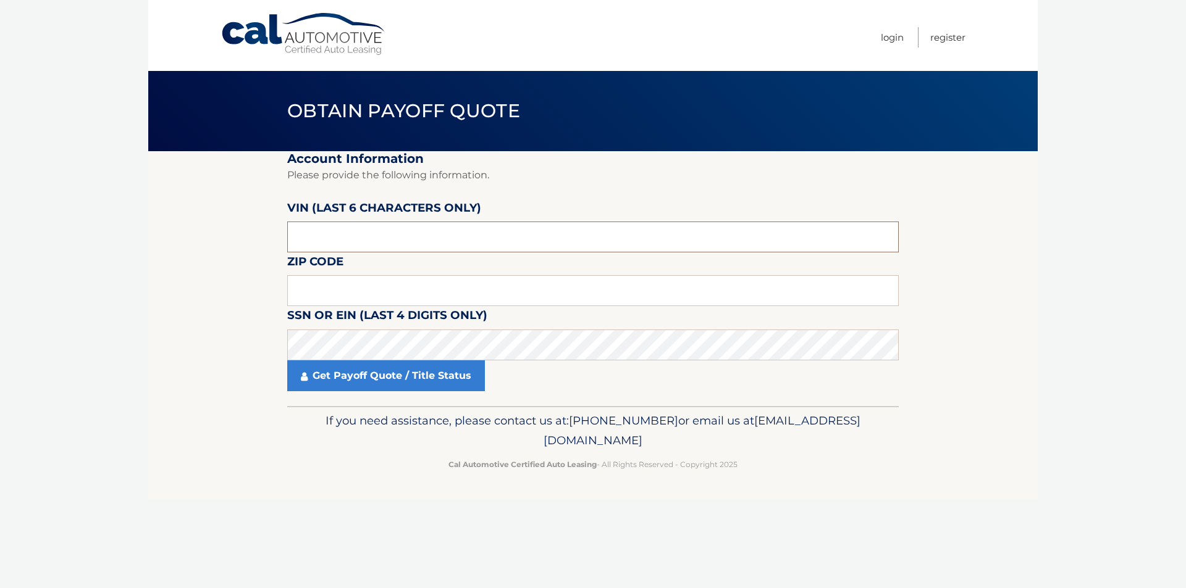
click at [380, 236] on input "text" at bounding box center [592, 237] width 611 height 31
click at [353, 291] on input "text" at bounding box center [592, 290] width 611 height 31
type input "11731"
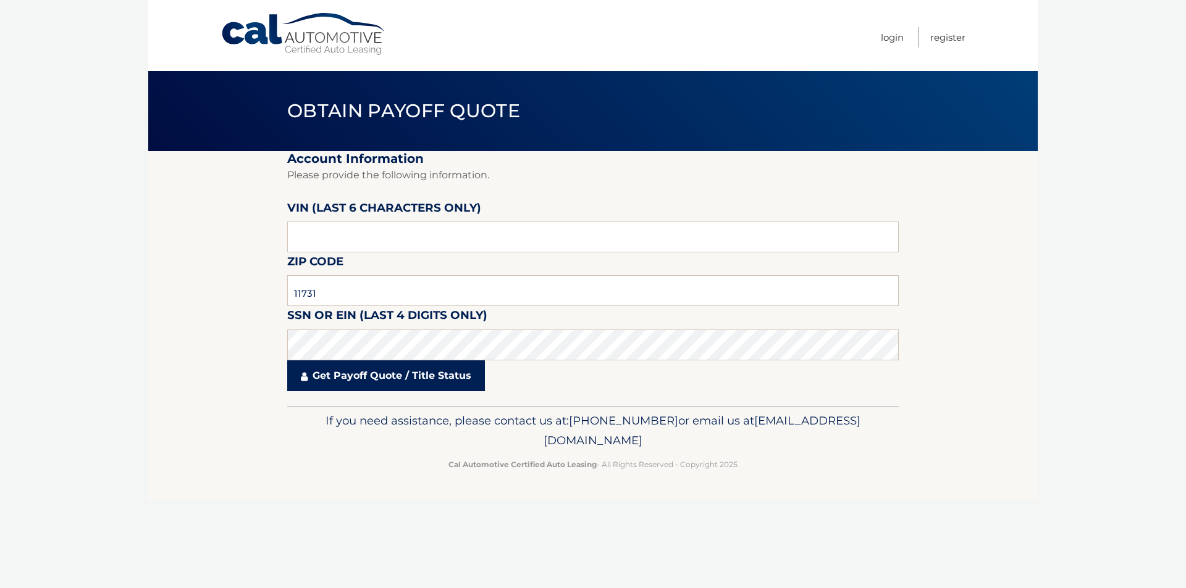
click at [366, 377] on link "Get Payoff Quote / Title Status" at bounding box center [386, 376] width 198 height 31
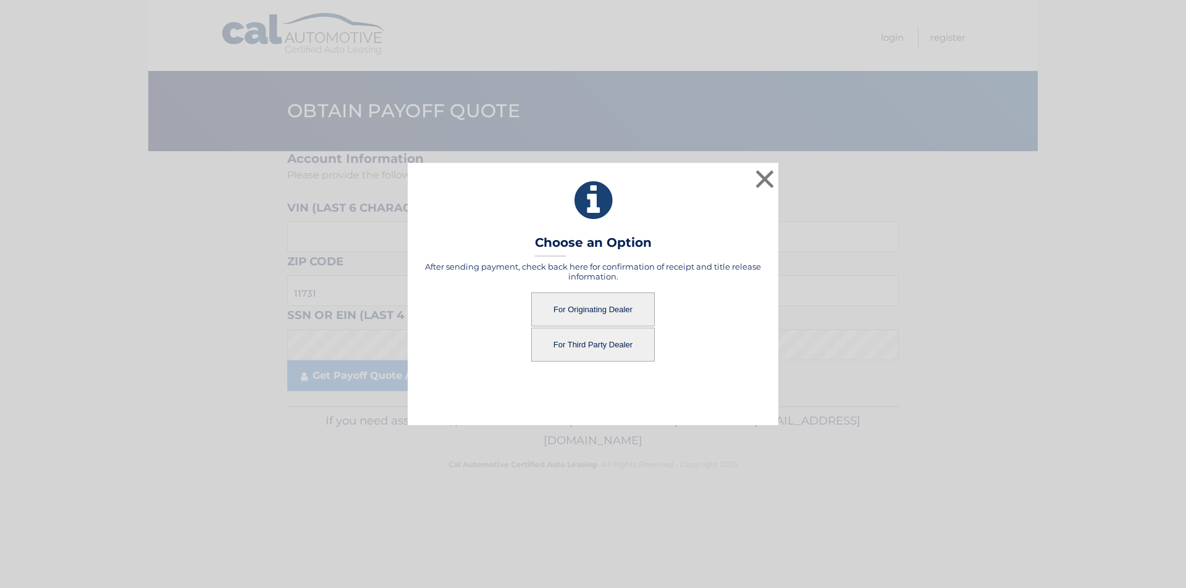
click at [624, 316] on button "For Originating Dealer" at bounding box center [592, 310] width 123 height 34
click at [572, 307] on button "For Originating Dealer" at bounding box center [592, 310] width 123 height 34
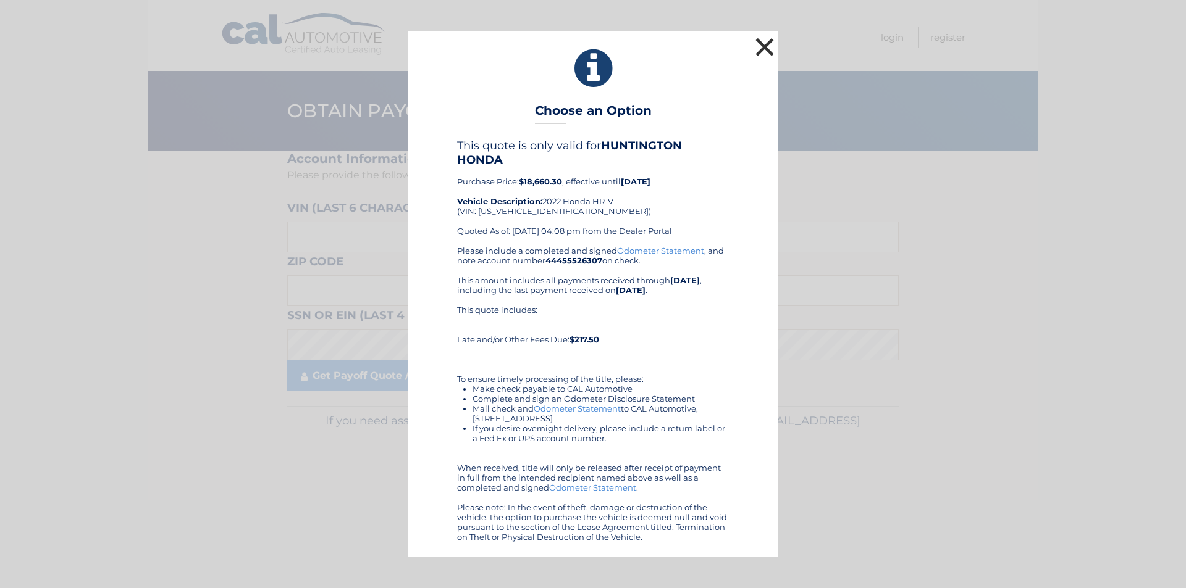
click at [760, 53] on button "×" at bounding box center [764, 47] width 25 height 25
